Goal: Transaction & Acquisition: Purchase product/service

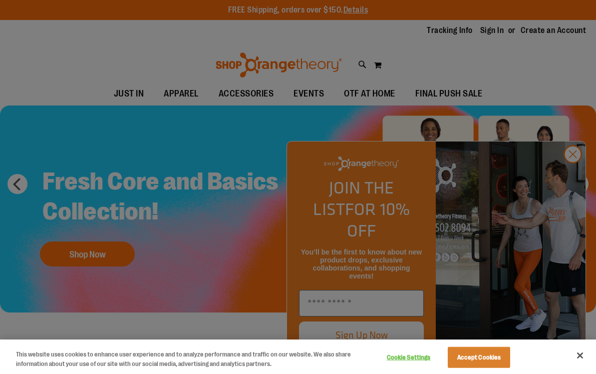
click at [480, 358] on button "Accept Cookies" at bounding box center [479, 357] width 62 height 21
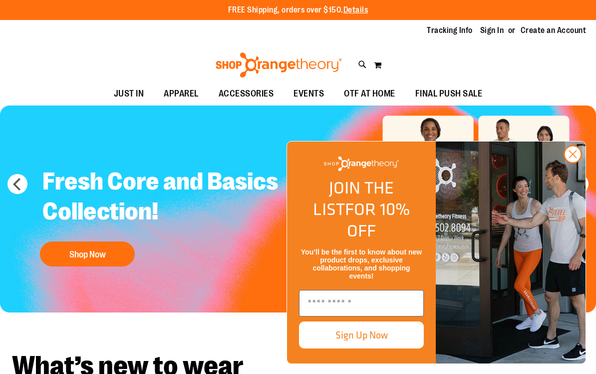
click at [566, 162] on circle "Close dialog" at bounding box center [573, 154] width 16 height 16
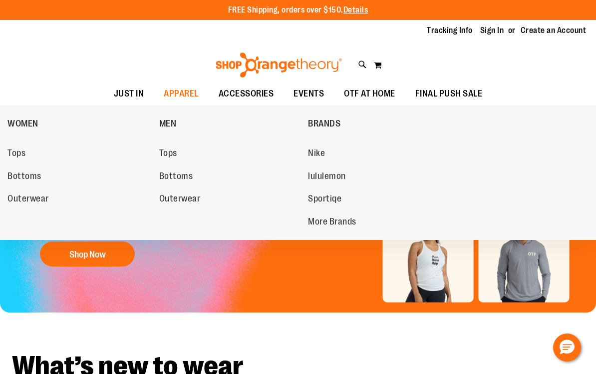
click at [17, 118] on span "WOMEN" at bounding box center [22, 124] width 31 height 12
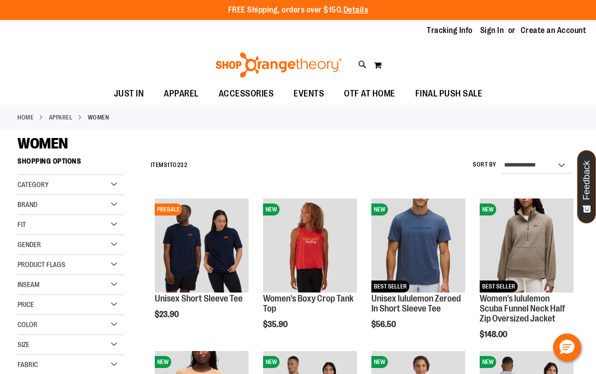
click at [52, 187] on div "Category" at bounding box center [70, 185] width 106 height 20
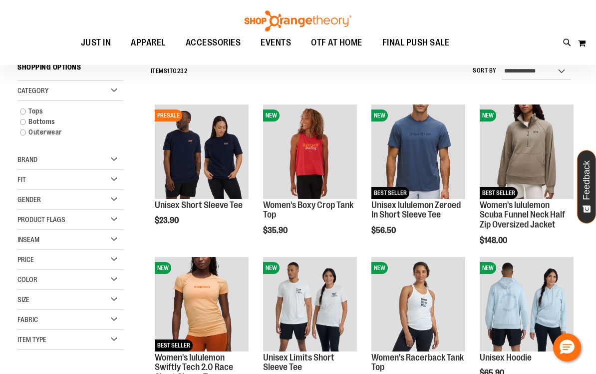
scroll to position [94, 0]
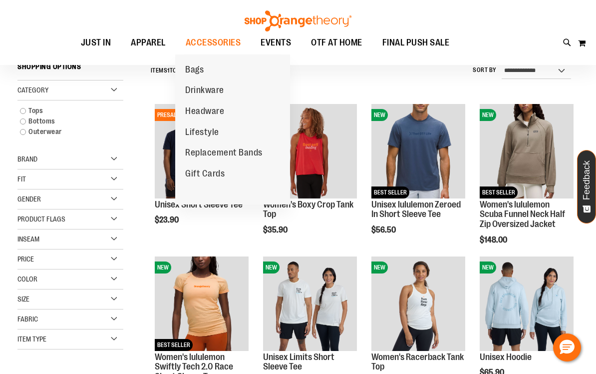
click at [199, 111] on span "Headware" at bounding box center [204, 112] width 39 height 12
